Goal: Task Accomplishment & Management: Use online tool/utility

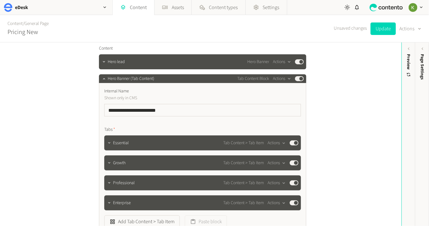
scroll to position [45, 0]
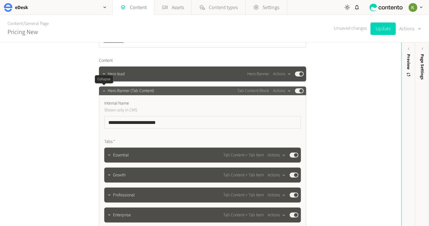
click at [106, 90] on icon "button" at bounding box center [104, 91] width 4 height 4
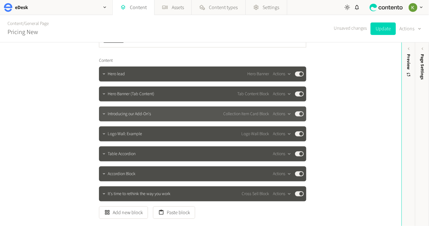
scroll to position [87, 0]
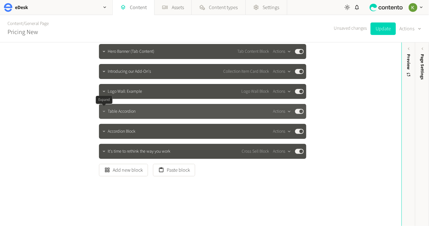
click at [104, 114] on icon "button" at bounding box center [104, 111] width 4 height 4
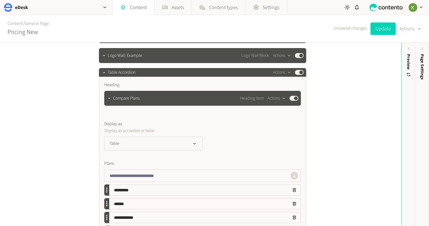
scroll to position [139, 0]
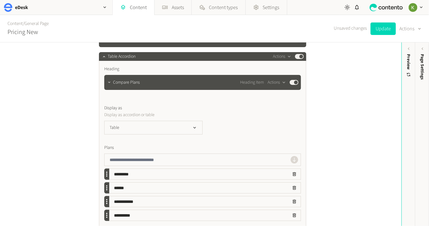
click at [204, 124] on div "Table" at bounding box center [202, 128] width 197 height 14
click at [196, 126] on icon "button" at bounding box center [194, 127] width 5 height 5
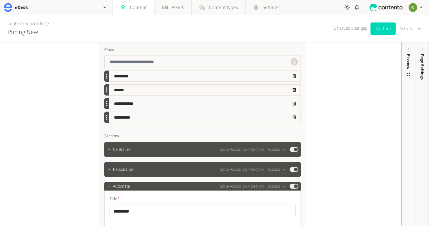
scroll to position [238, 0]
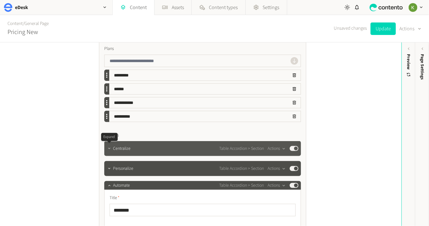
click at [109, 147] on icon "button" at bounding box center [109, 148] width 4 height 4
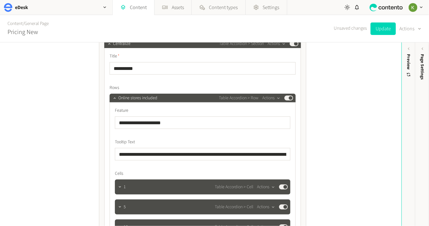
scroll to position [336, 0]
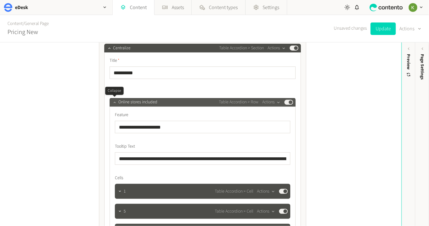
click at [116, 102] on icon "button" at bounding box center [114, 102] width 4 height 4
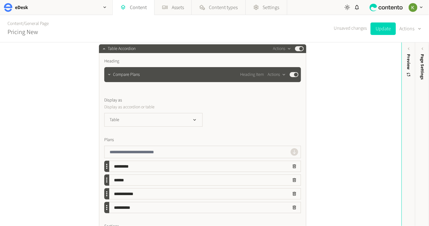
scroll to position [175, 0]
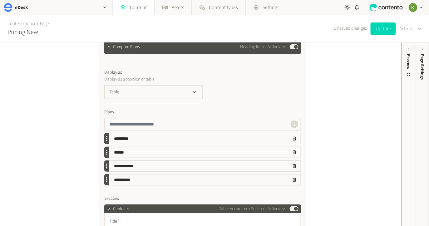
click at [119, 138] on input "*********" at bounding box center [198, 138] width 179 height 11
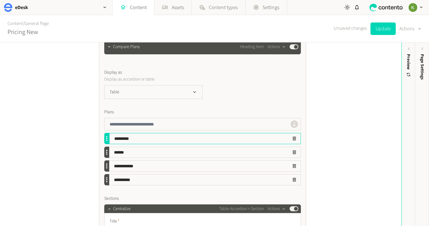
click at [106, 140] on div at bounding box center [106, 140] width 1 height 1
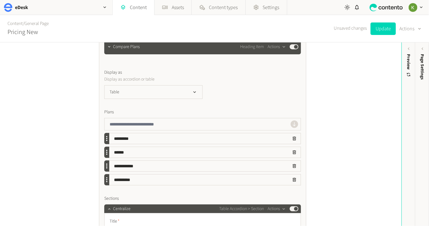
click at [106, 140] on div at bounding box center [106, 140] width 1 height 1
click at [192, 96] on button "Table" at bounding box center [153, 92] width 98 height 14
click at [166, 128] on li "List" at bounding box center [154, 130] width 98 height 12
click at [190, 92] on button "List" at bounding box center [153, 92] width 98 height 14
click at [172, 114] on li "Table" at bounding box center [154, 117] width 98 height 12
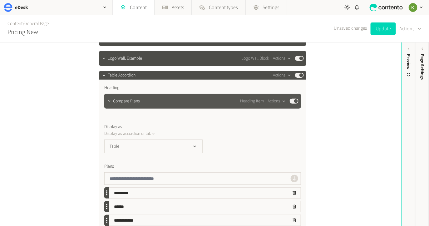
scroll to position [141, 0]
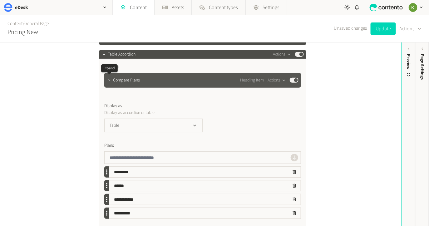
click at [109, 81] on icon "button" at bounding box center [109, 80] width 4 height 4
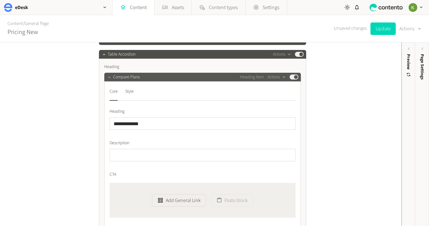
click at [109, 81] on div "**********" at bounding box center [202, 154] width 197 height 147
click at [109, 80] on div at bounding box center [109, 77] width 7 height 9
click at [109, 80] on button "button" at bounding box center [109, 76] width 7 height 7
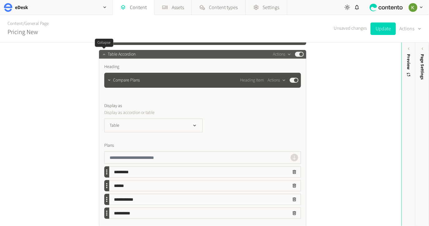
click at [104, 55] on icon "button" at bounding box center [104, 54] width 4 height 4
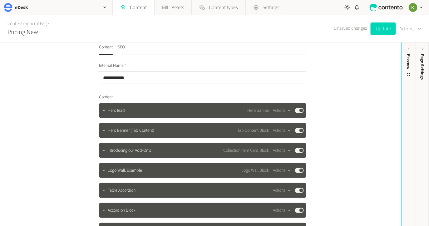
scroll to position [0, 0]
